Goal: Find specific page/section: Find specific page/section

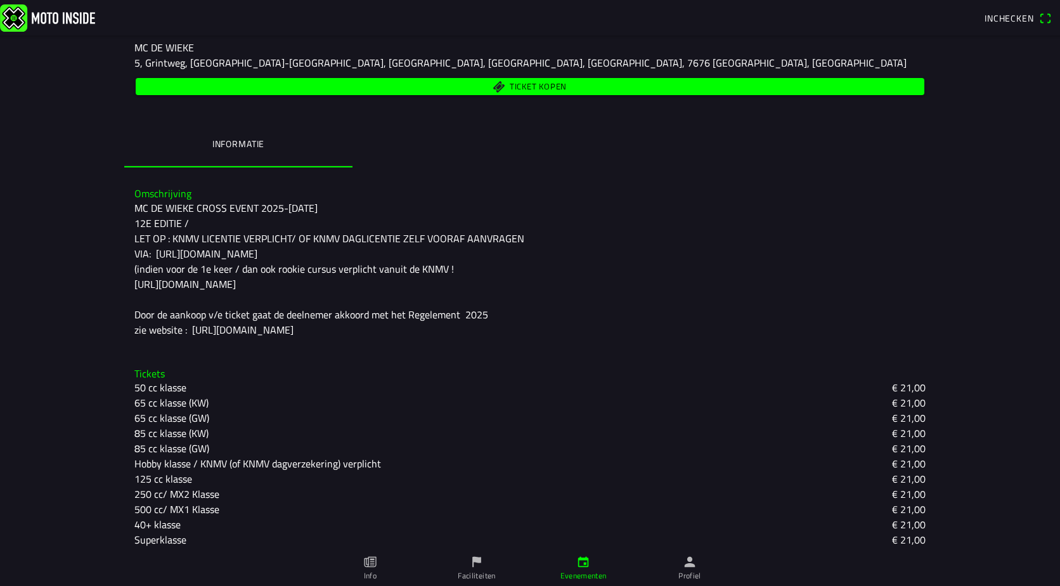
scroll to position [242, 0]
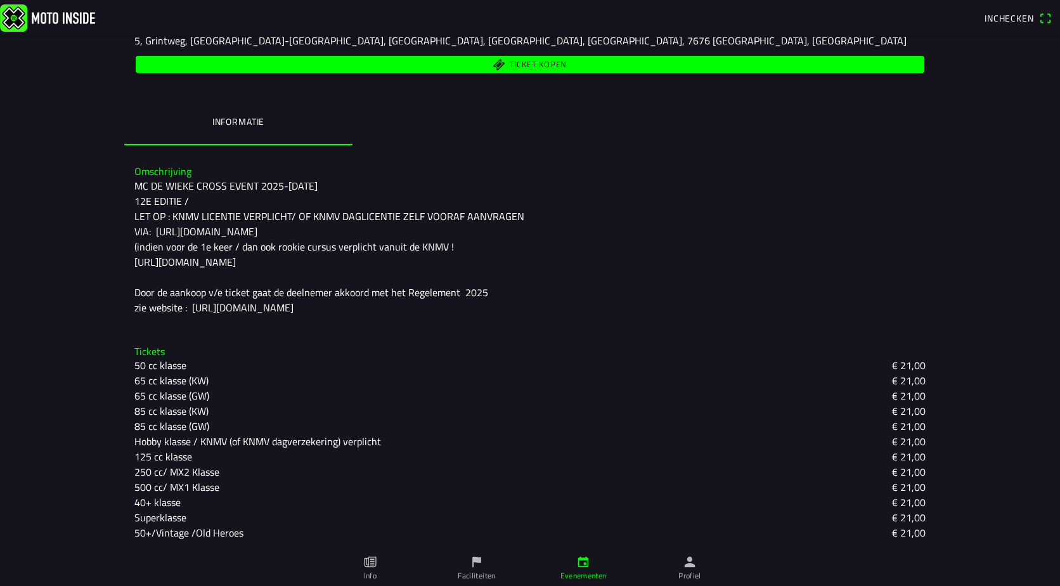
click at [0, 0] on slot "50+/Vintage /Old Heroes" at bounding box center [0, 0] width 0 height 0
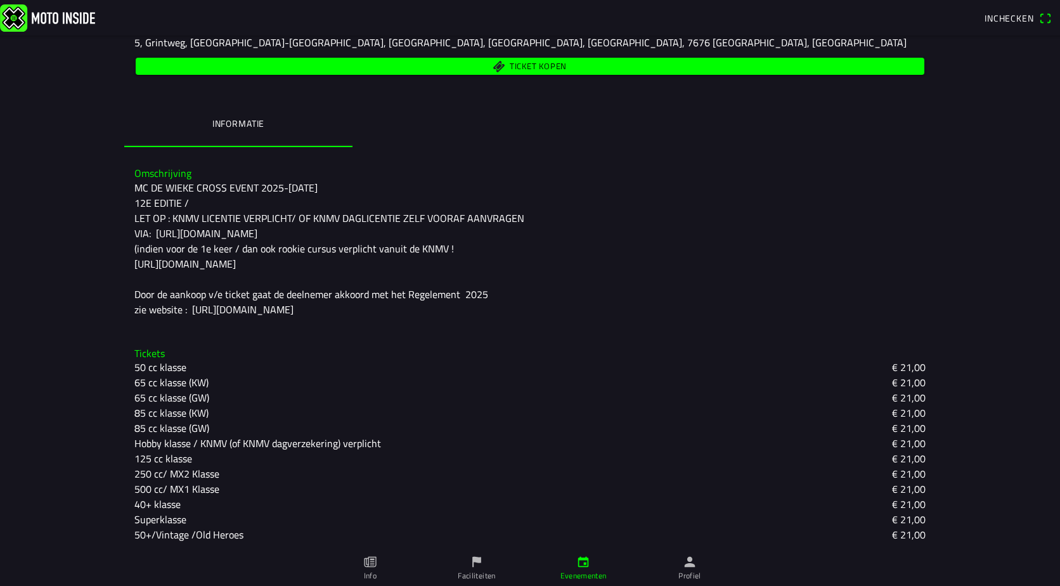
scroll to position [242, 0]
